Goal: Task Accomplishment & Management: Manage account settings

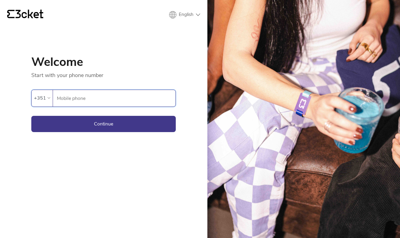
click at [91, 100] on input "Mobile phone" at bounding box center [116, 98] width 119 height 17
type input "964948293"
click at [107, 126] on button "Continue" at bounding box center [103, 124] width 145 height 16
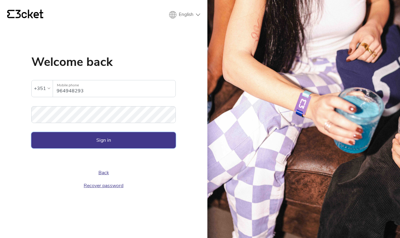
click at [102, 141] on button "Sign in" at bounding box center [103, 140] width 145 height 16
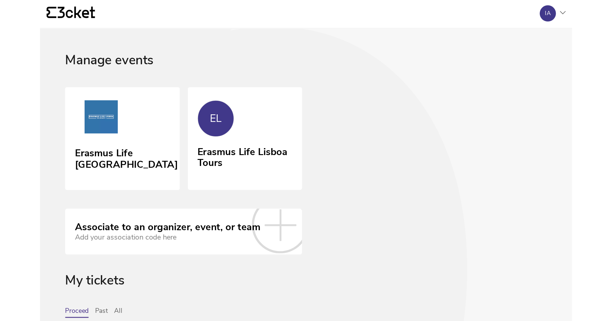
scroll to position [1, 0]
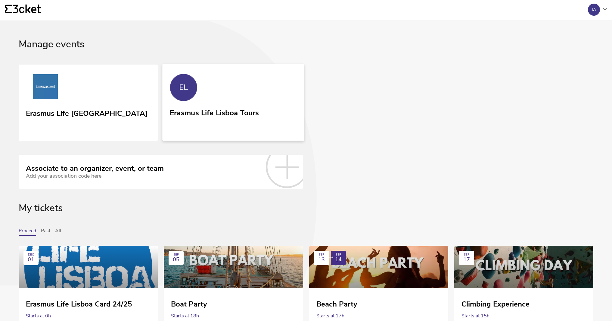
click at [224, 104] on link "EL Erasmus Life Lisboa Tours" at bounding box center [234, 102] width 142 height 77
